Goal: Navigation & Orientation: Find specific page/section

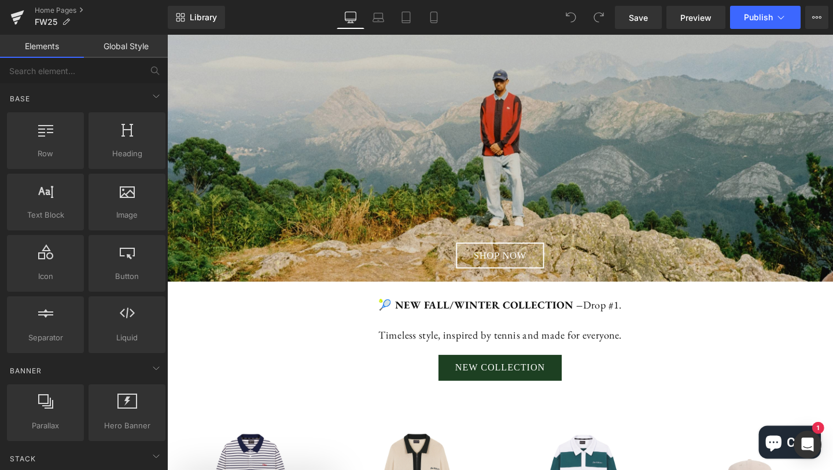
scroll to position [353, 0]
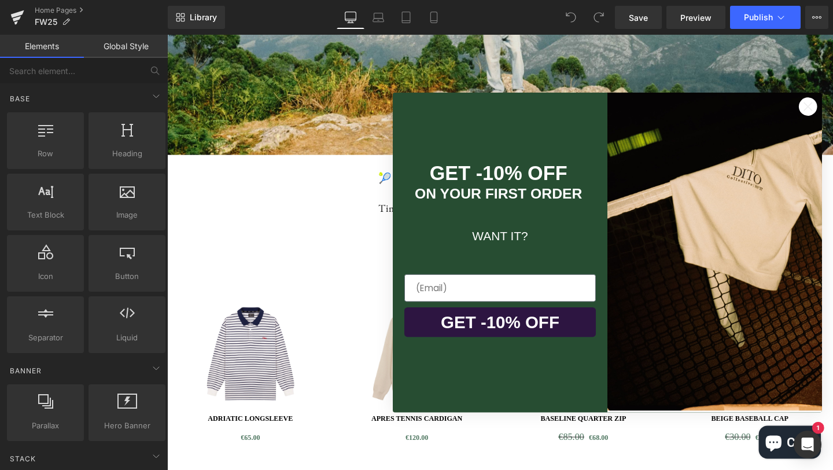
click at [832, 111] on circle "Close dialog" at bounding box center [840, 109] width 19 height 19
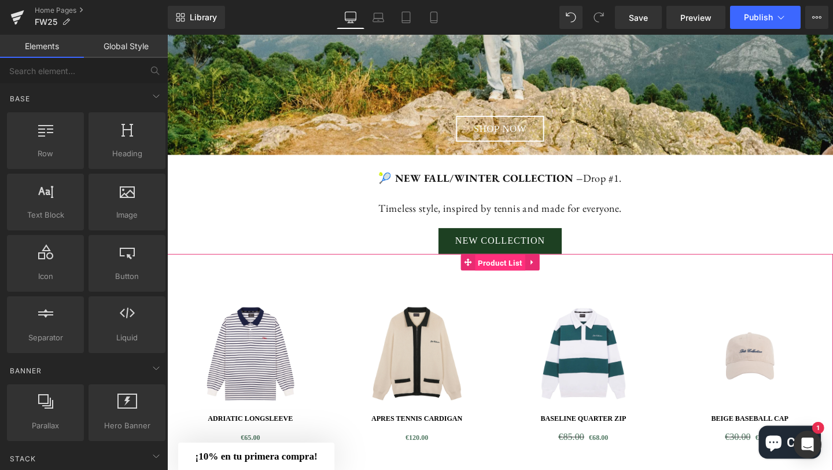
click at [508, 278] on span "Product List" at bounding box center [517, 274] width 53 height 17
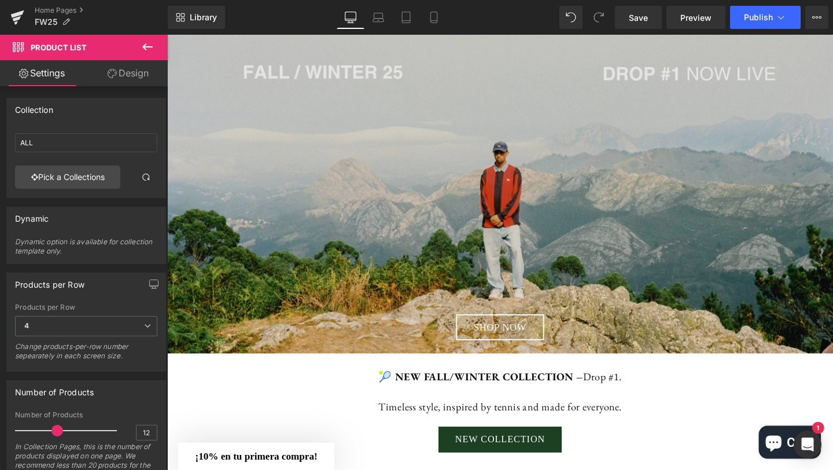
scroll to position [0, 0]
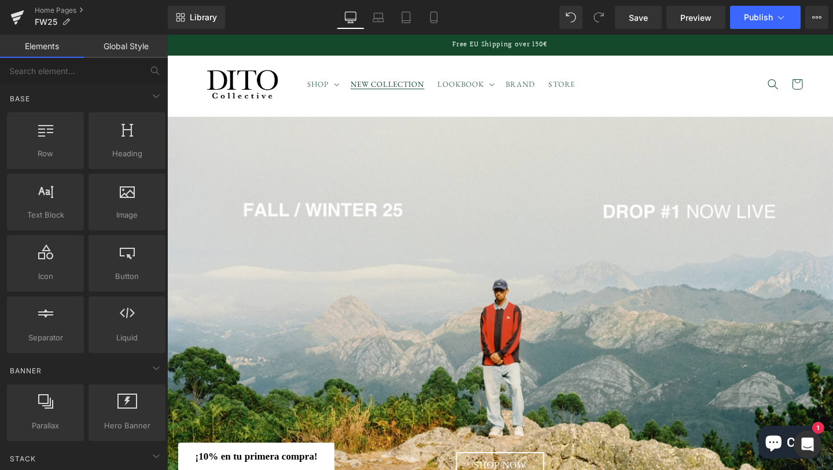
click at [389, 87] on span "NEW COLLECTION" at bounding box center [399, 87] width 78 height 10
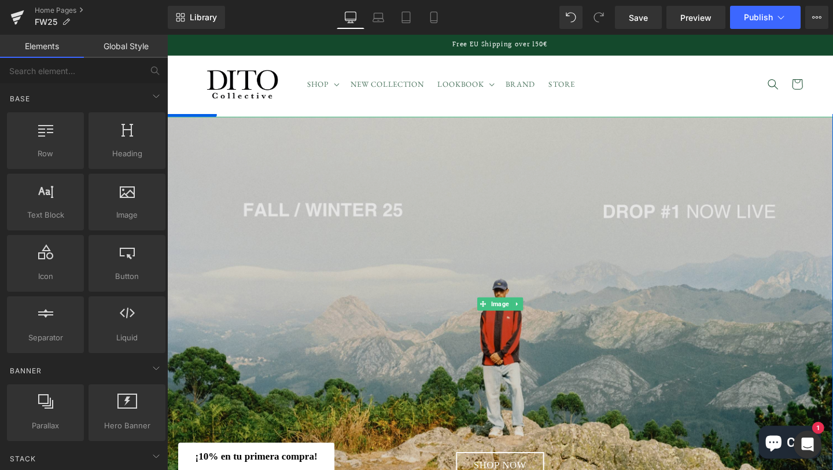
scroll to position [380, 0]
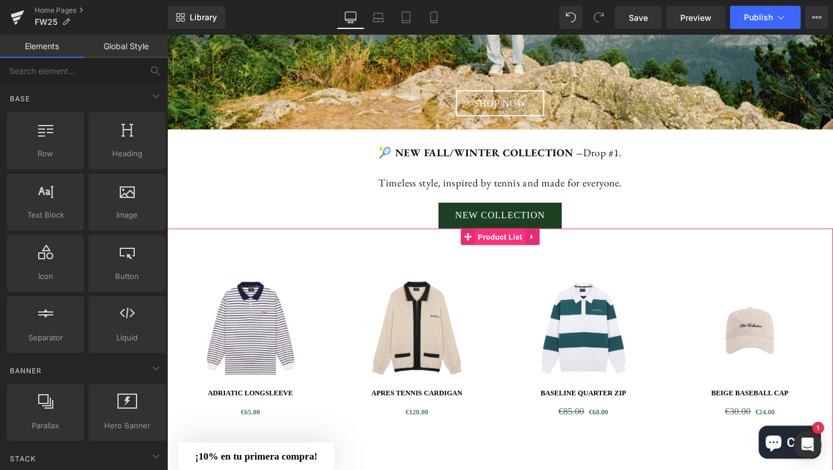
click at [517, 250] on span "Product List" at bounding box center [517, 246] width 53 height 17
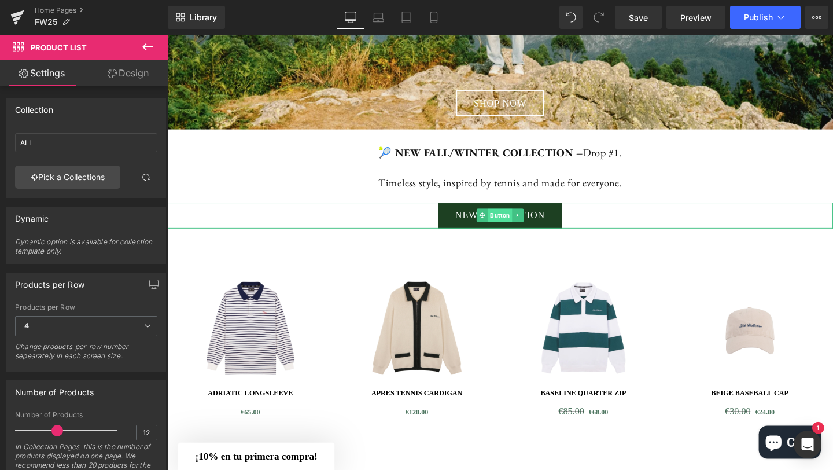
click at [512, 223] on span "Button" at bounding box center [516, 225] width 25 height 14
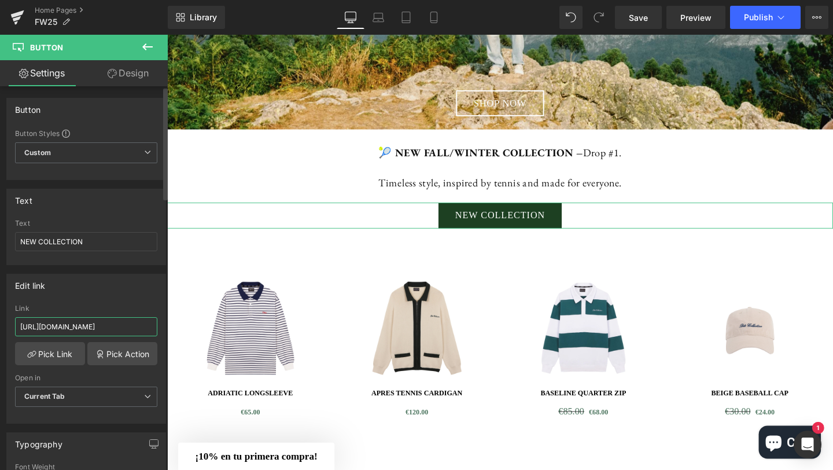
scroll to position [0, 7]
drag, startPoint x: 128, startPoint y: 326, endPoint x: 164, endPoint y: 326, distance: 36.4
click at [164, 326] on div "Button Button Styles Custom Button Custom Custom Button Button Button Size Larg…" at bounding box center [84, 280] width 168 height 389
click at [148, 301] on div "Edit link [URL][DOMAIN_NAME] Link [URL][DOMAIN_NAME] Pick Link Pick Action Curr…" at bounding box center [86, 349] width 160 height 150
